Goal: Task Accomplishment & Management: Use online tool/utility

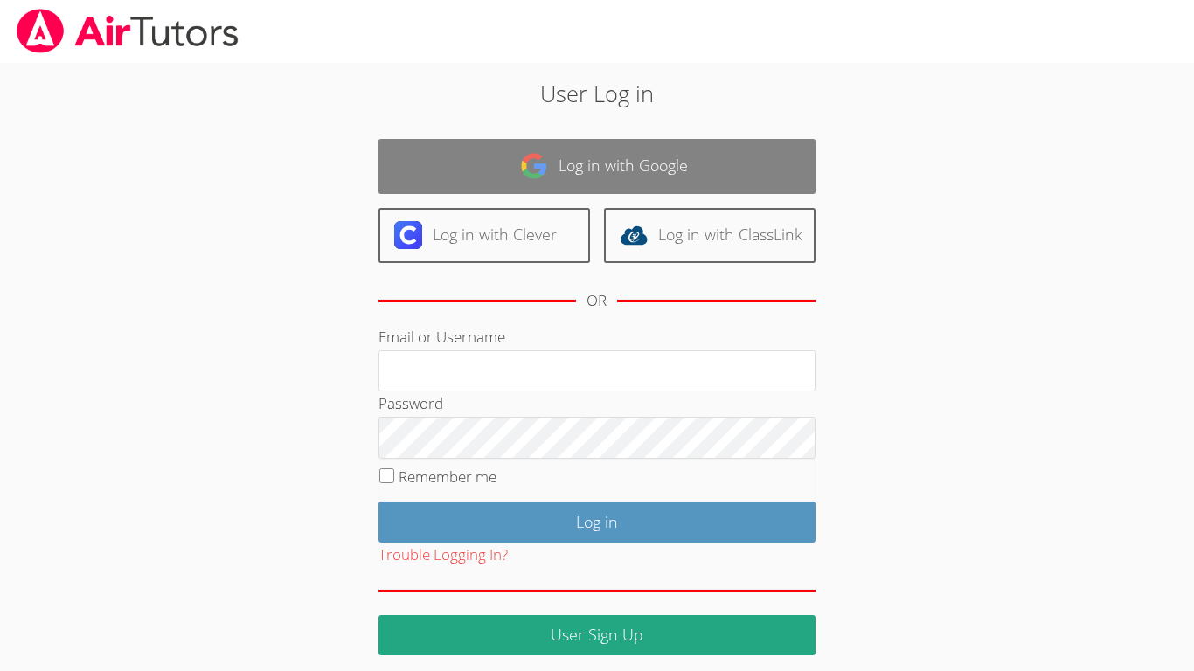
click at [523, 163] on img at bounding box center [534, 166] width 28 height 28
click at [577, 168] on link "Log in with Google" at bounding box center [596, 166] width 437 height 55
click at [575, 181] on link "Log in with Google" at bounding box center [596, 166] width 437 height 55
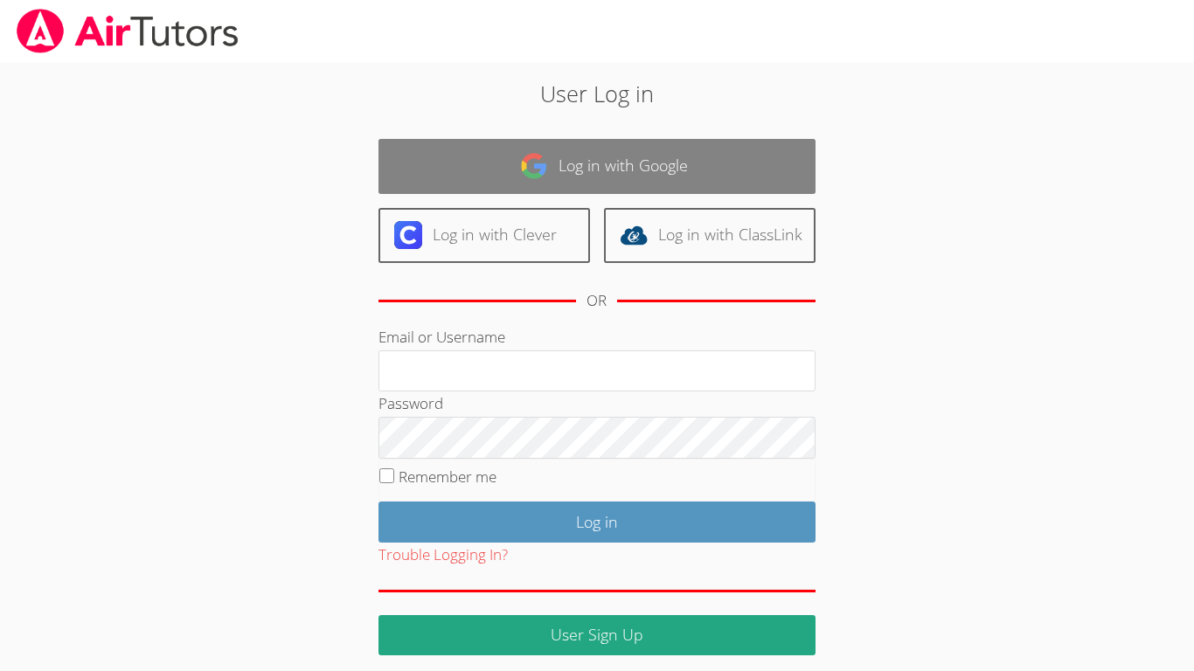
click at [575, 181] on link "Log in with Google" at bounding box center [596, 166] width 437 height 55
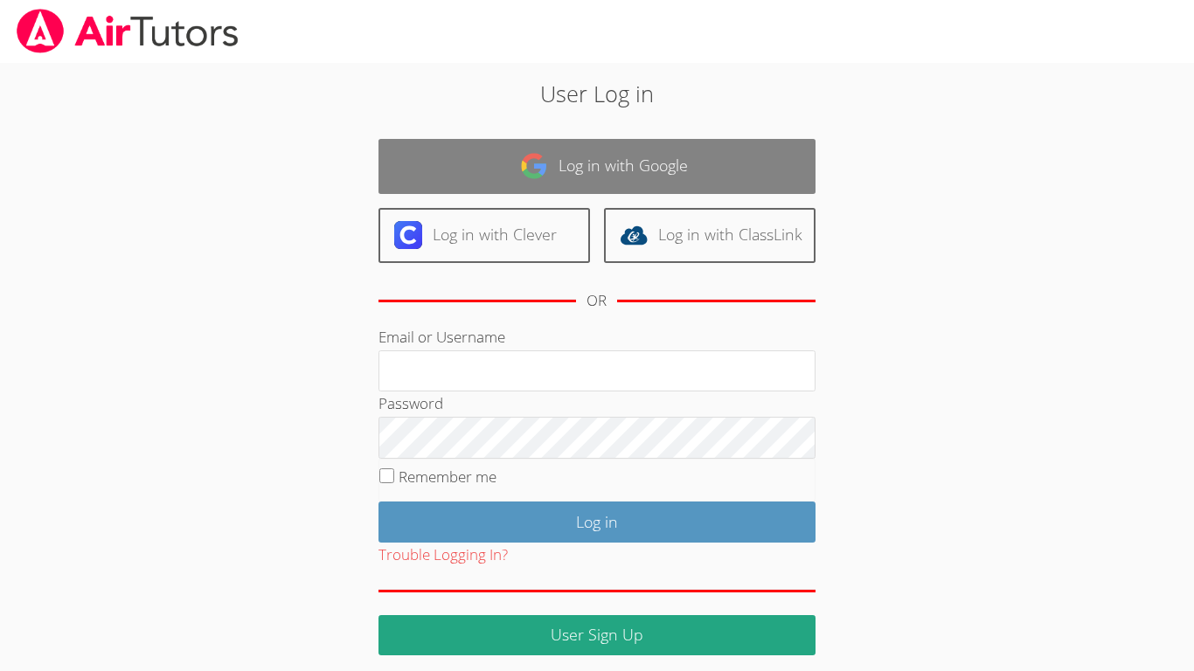
click at [575, 181] on link "Log in with Google" at bounding box center [596, 166] width 437 height 55
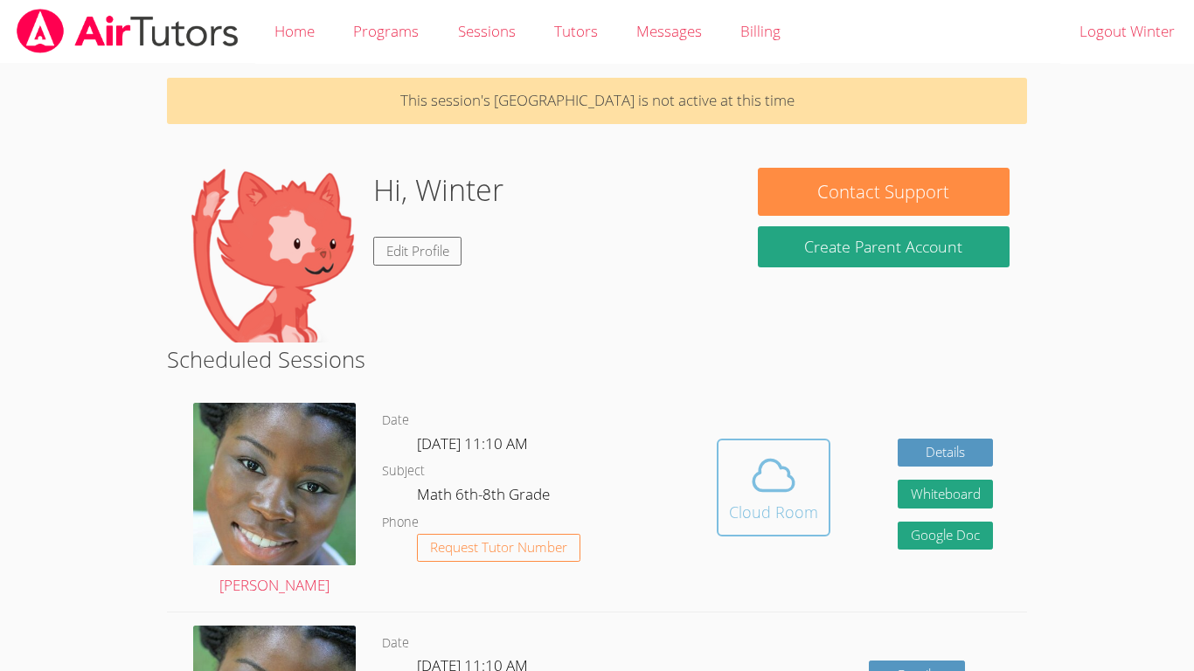
click at [768, 460] on icon at bounding box center [773, 475] width 40 height 31
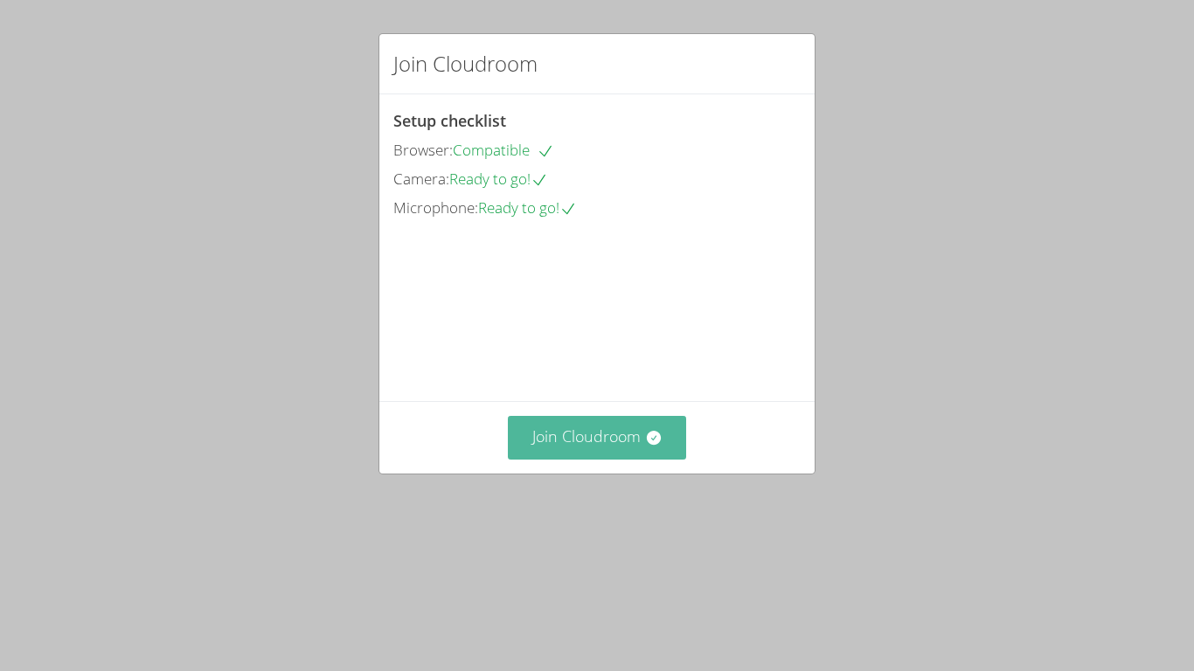
click at [634, 459] on button "Join Cloudroom" at bounding box center [597, 437] width 179 height 43
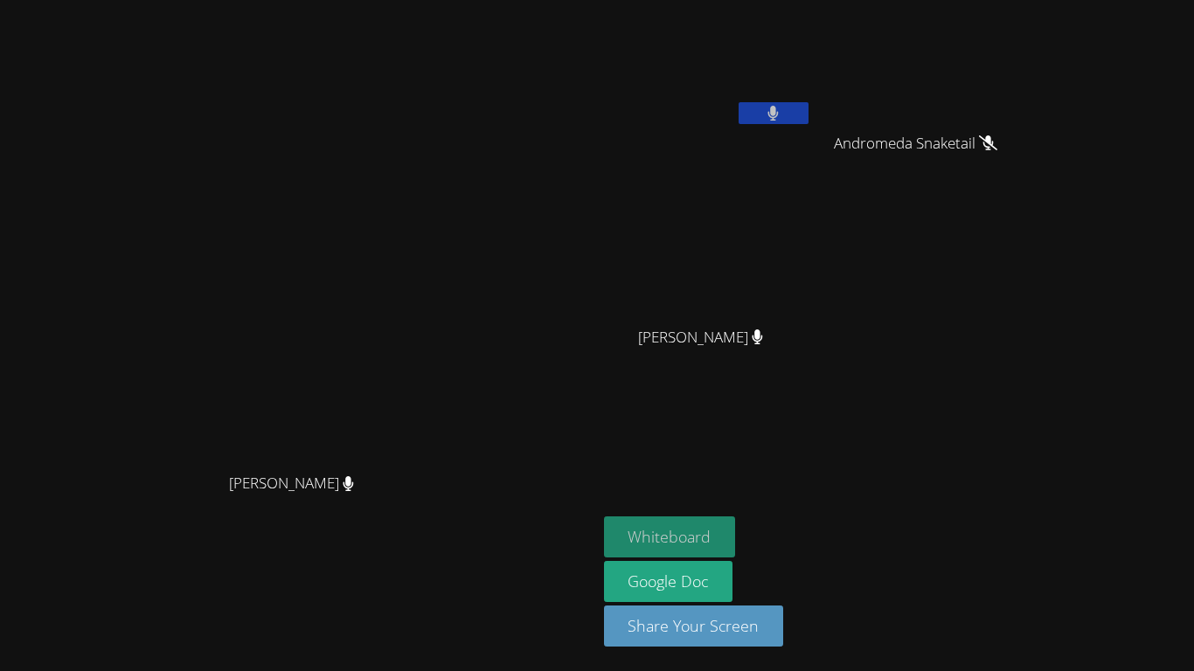
click at [736, 516] on button "Whiteboard" at bounding box center [670, 536] width 132 height 41
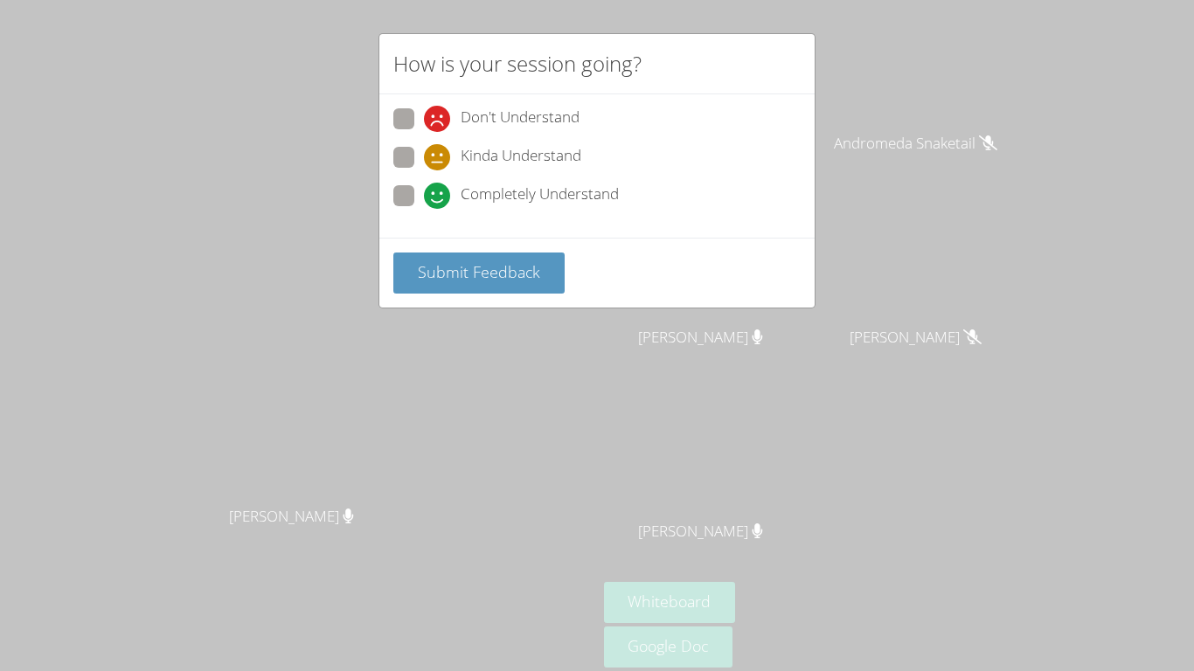
click at [568, 197] on span "Completely Understand" at bounding box center [539, 196] width 158 height 26
click at [439, 197] on input "Completely Understand" at bounding box center [431, 192] width 15 height 15
radio input "true"
click at [539, 277] on button "Submit Feedback" at bounding box center [478, 273] width 171 height 41
